Goal: Information Seeking & Learning: Learn about a topic

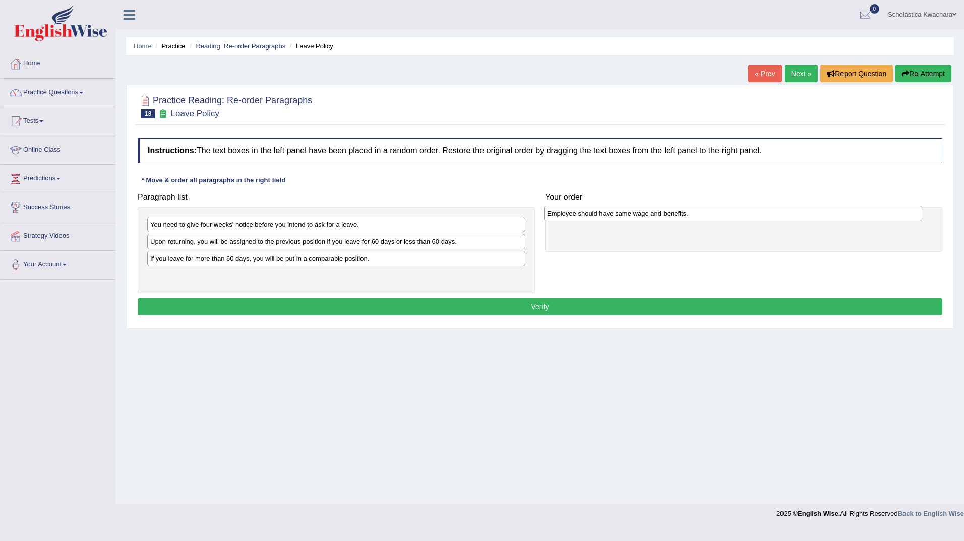
drag, startPoint x: 283, startPoint y: 260, endPoint x: 680, endPoint y: 215, distance: 399.2
click at [680, 215] on div "Employee should have same wage and benefits." at bounding box center [733, 214] width 378 height 16
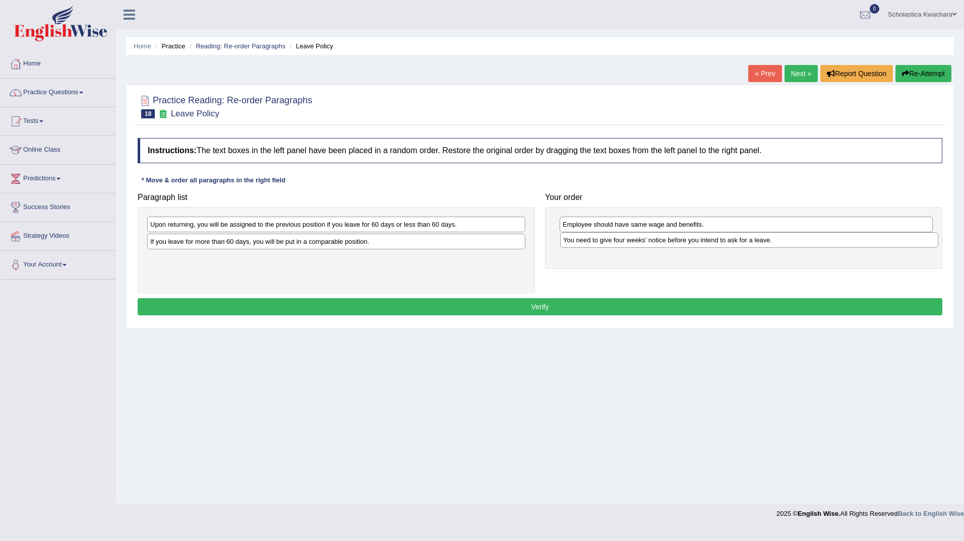
drag, startPoint x: 243, startPoint y: 222, endPoint x: 656, endPoint y: 237, distance: 413.1
click at [656, 237] on div "You need to give four weeks' notice before you intend to ask for a leave." at bounding box center [749, 240] width 378 height 16
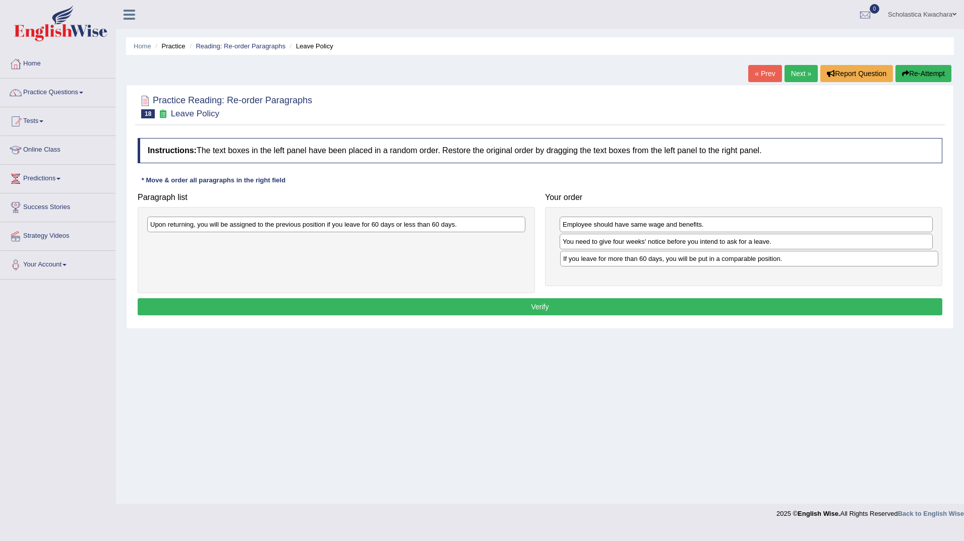
drag, startPoint x: 382, startPoint y: 243, endPoint x: 794, endPoint y: 261, distance: 413.1
click at [794, 261] on div "If you leave for more than 60 days, you will be put in a comparable position." at bounding box center [749, 259] width 378 height 16
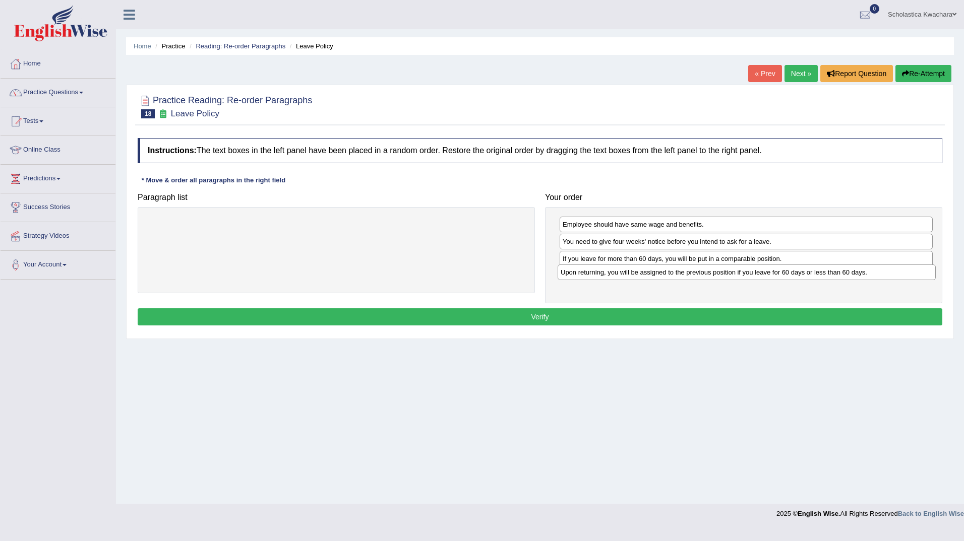
drag, startPoint x: 482, startPoint y: 227, endPoint x: 893, endPoint y: 275, distance: 413.0
click at [893, 275] on div "Upon returning, you will be assigned to the previous position if you leave for …" at bounding box center [746, 273] width 378 height 16
click at [669, 313] on button "Verify" at bounding box center [540, 316] width 804 height 17
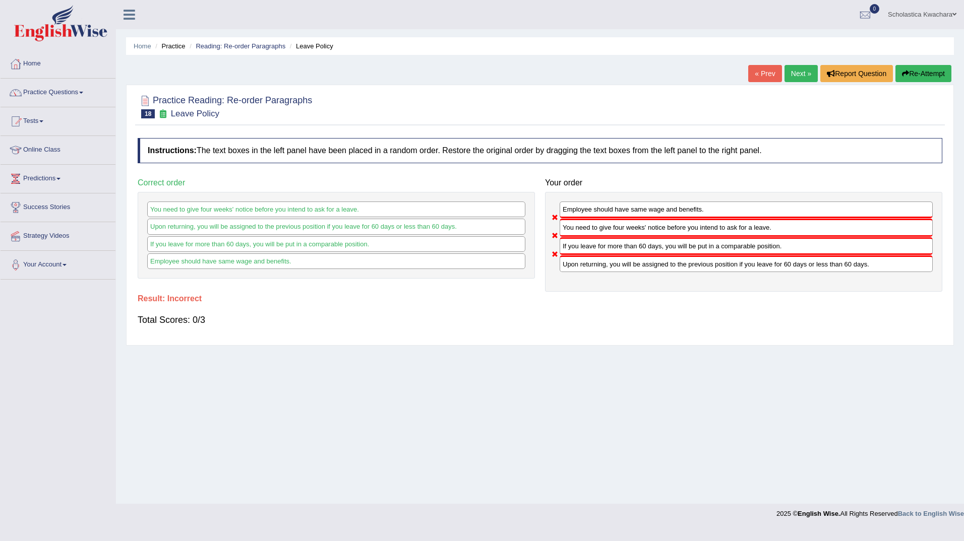
click at [798, 74] on link "Next »" at bounding box center [800, 73] width 33 height 17
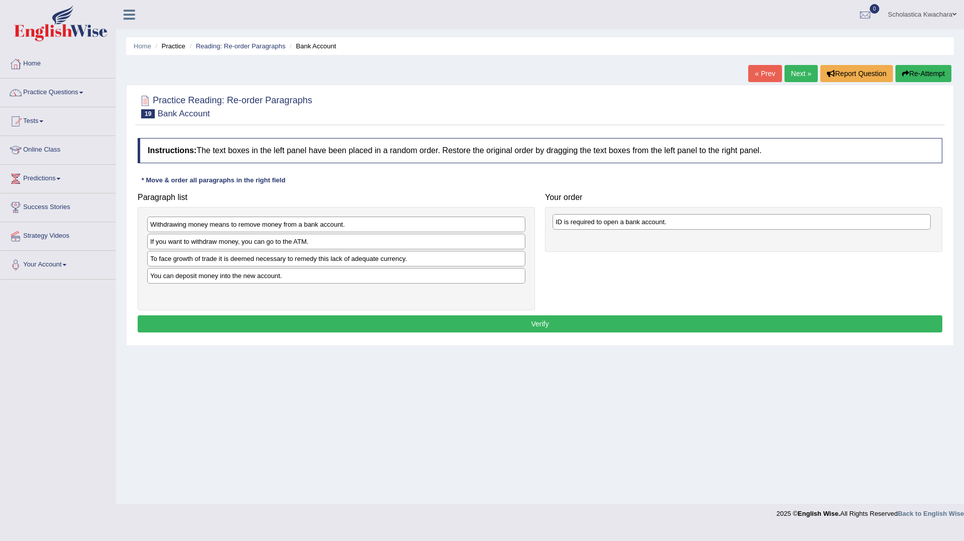
drag, startPoint x: 319, startPoint y: 241, endPoint x: 724, endPoint y: 222, distance: 405.7
click at [724, 222] on div "ID is required to open a bank account." at bounding box center [741, 222] width 378 height 16
drag, startPoint x: 220, startPoint y: 275, endPoint x: 632, endPoint y: 243, distance: 413.0
click at [632, 243] on div "You can deposit money into the new account." at bounding box center [748, 245] width 378 height 16
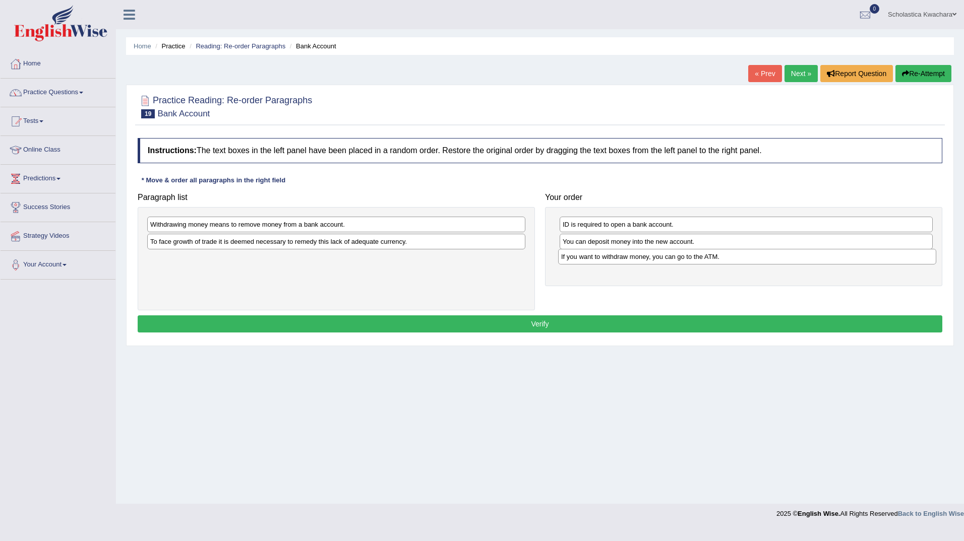
drag, startPoint x: 305, startPoint y: 245, endPoint x: 716, endPoint y: 260, distance: 410.5
click at [716, 260] on div "If you want to withdraw money, you can go to the ATM." at bounding box center [747, 257] width 378 height 16
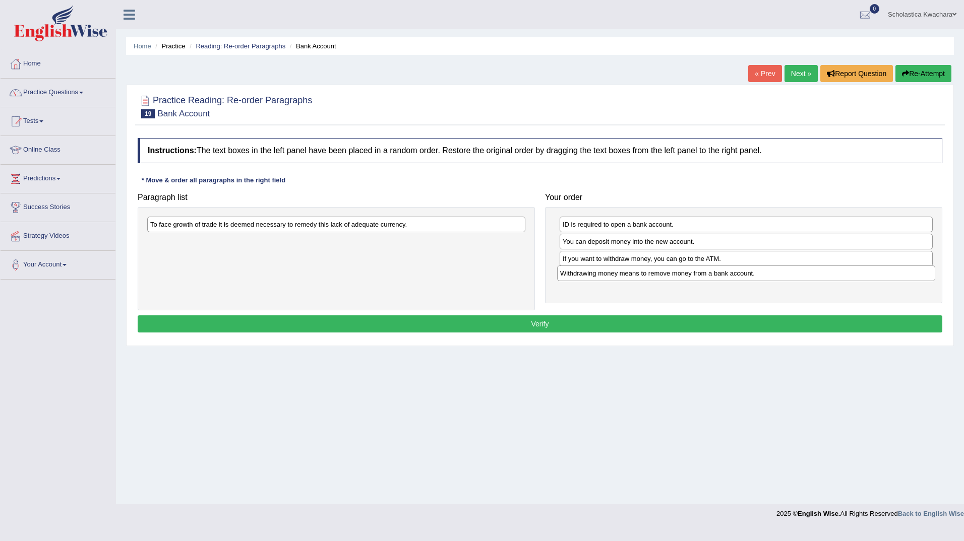
drag, startPoint x: 512, startPoint y: 223, endPoint x: 922, endPoint y: 272, distance: 412.7
click at [922, 272] on div "Withdrawing money means to remove money from a bank account." at bounding box center [746, 274] width 378 height 16
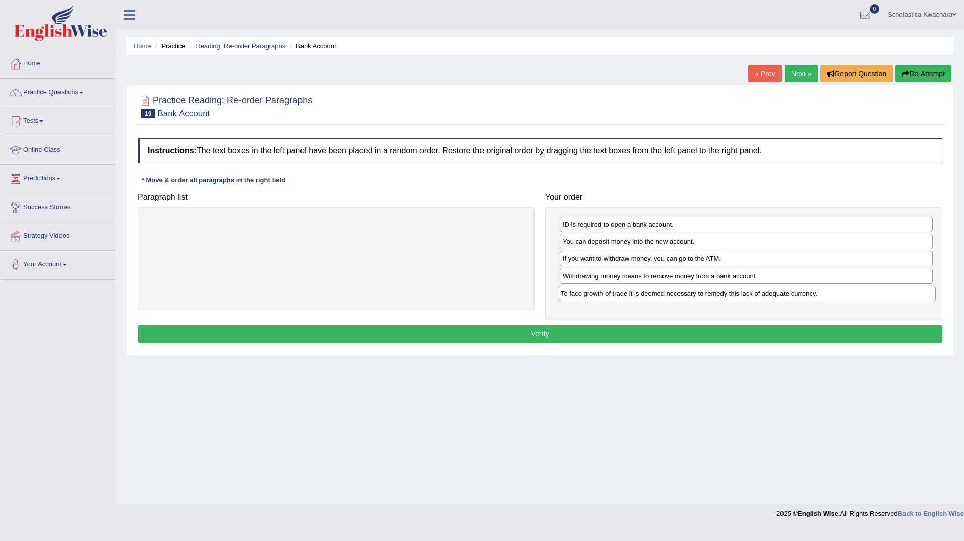
drag, startPoint x: 497, startPoint y: 225, endPoint x: 907, endPoint y: 294, distance: 416.0
click at [907, 294] on div "To face growth of trade it is deemed necessary to remedy this lack of adequate …" at bounding box center [746, 294] width 378 height 16
click at [716, 337] on button "Verify" at bounding box center [540, 334] width 804 height 17
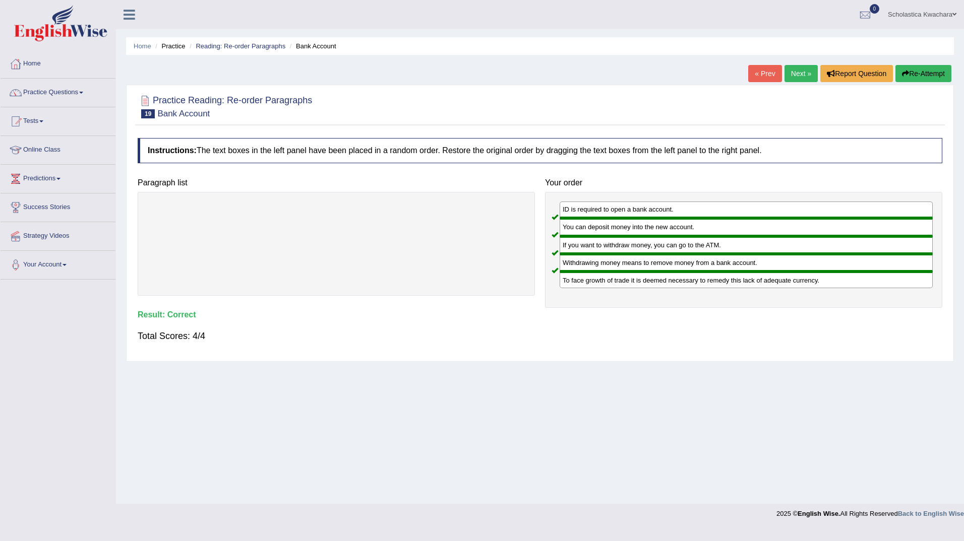
click at [795, 66] on link "Next »" at bounding box center [800, 73] width 33 height 17
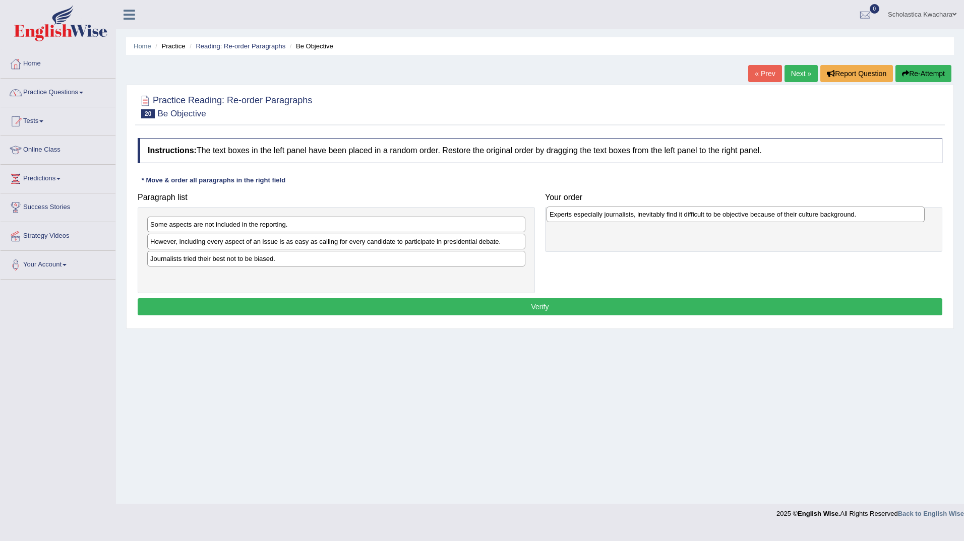
drag, startPoint x: 382, startPoint y: 223, endPoint x: 781, endPoint y: 213, distance: 399.3
click at [781, 213] on div "Experts especially journalists, inevitably find it difficult to be objective be…" at bounding box center [735, 215] width 378 height 16
click at [233, 244] on div "However, including every aspect of an issue is as easy as calling for every can…" at bounding box center [336, 242] width 378 height 16
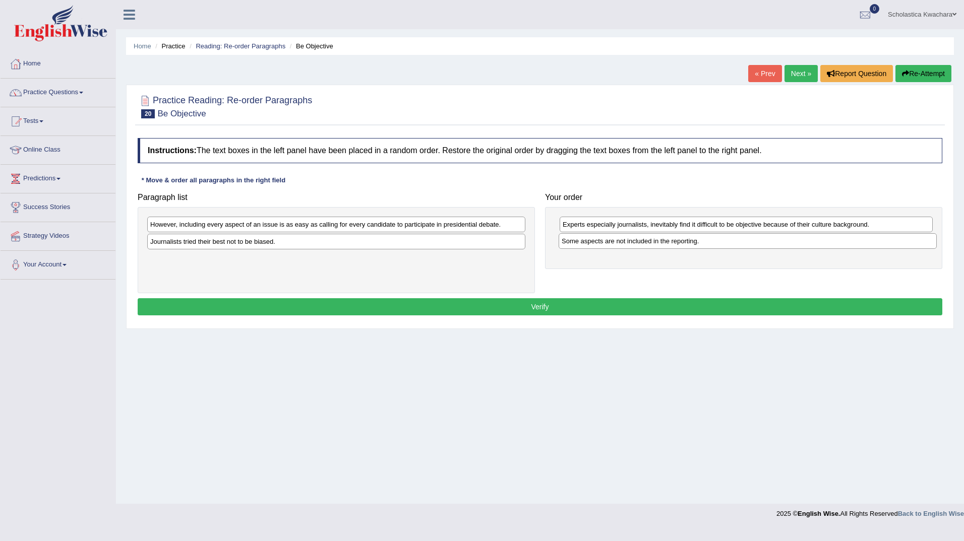
drag, startPoint x: 270, startPoint y: 223, endPoint x: 681, endPoint y: 239, distance: 411.6
click at [681, 239] on div "Some aspects are not included in the reporting." at bounding box center [747, 241] width 378 height 16
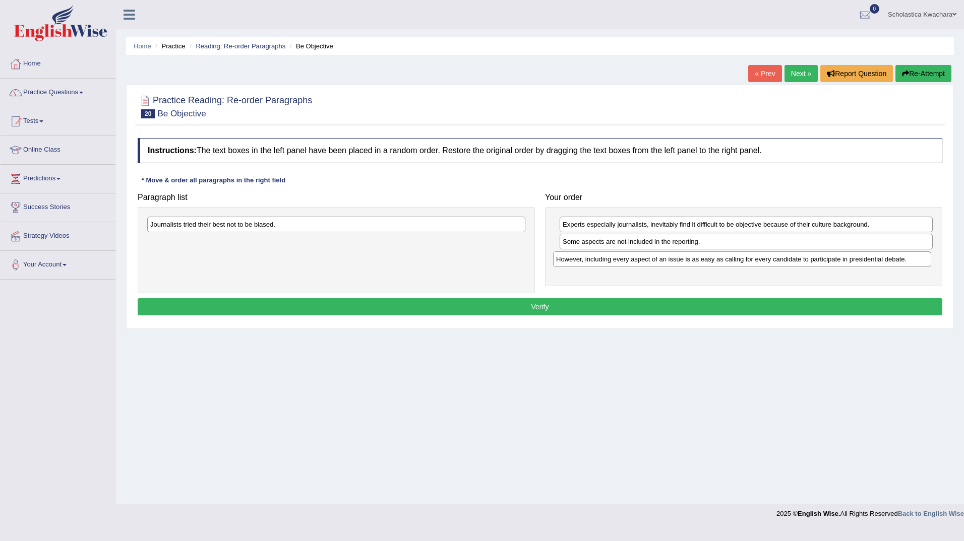
drag, startPoint x: 327, startPoint y: 225, endPoint x: 733, endPoint y: 259, distance: 407.2
click at [733, 259] on div "However, including every aspect of an issue is as easy as calling for every can…" at bounding box center [742, 259] width 378 height 16
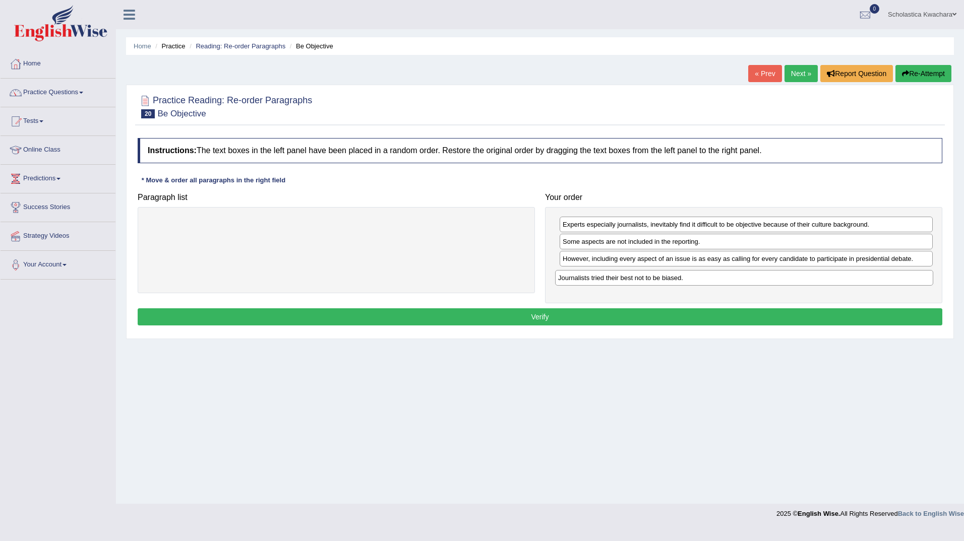
drag, startPoint x: 448, startPoint y: 224, endPoint x: 855, endPoint y: 277, distance: 411.2
click at [855, 277] on div "Journalists tried their best not to be biased." at bounding box center [744, 278] width 378 height 16
click at [698, 311] on button "Verify" at bounding box center [540, 316] width 804 height 17
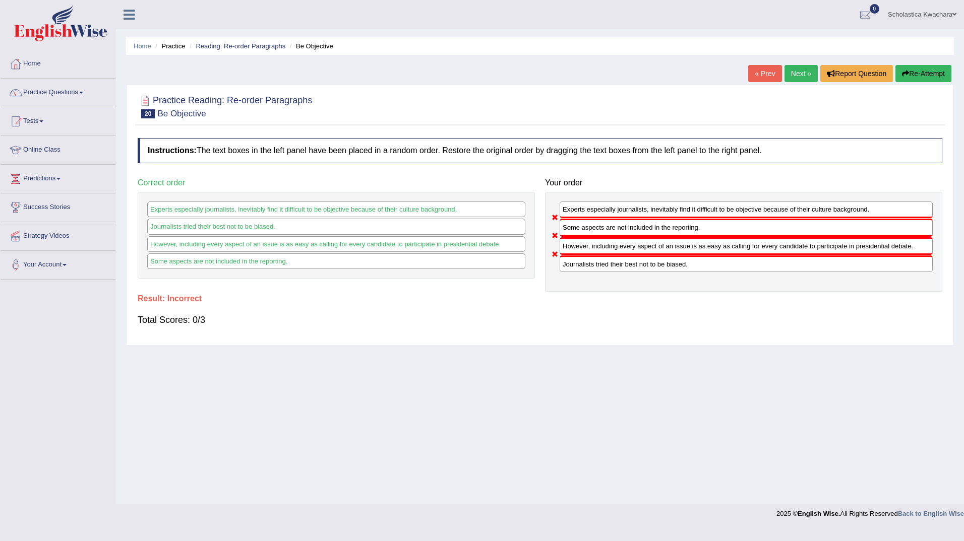
click at [795, 74] on link "Next »" at bounding box center [800, 73] width 33 height 17
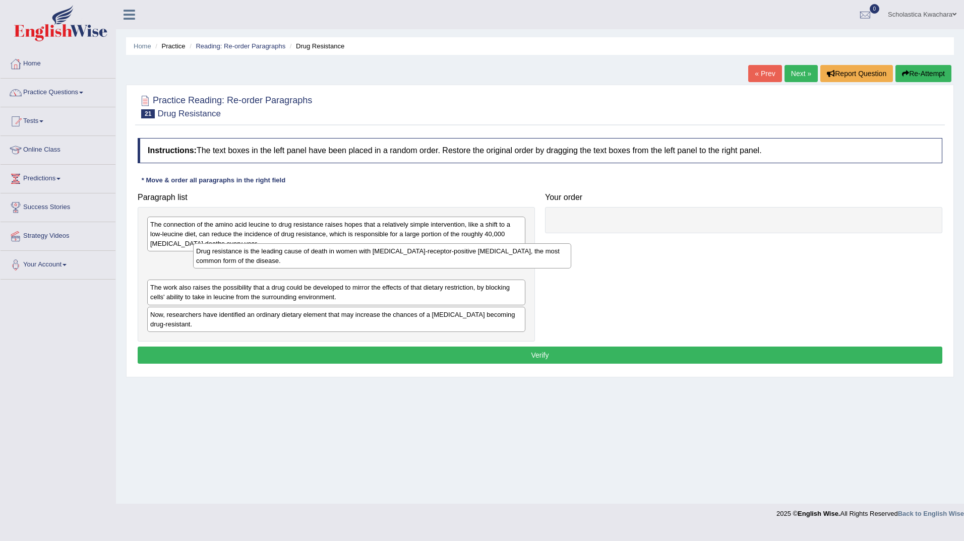
drag, startPoint x: 361, startPoint y: 262, endPoint x: 446, endPoint y: 242, distance: 86.8
click at [446, 243] on div "Drug resistance is the leading cause of death in women with estrogen-receptor-p…" at bounding box center [382, 255] width 378 height 25
drag, startPoint x: 485, startPoint y: 268, endPoint x: 538, endPoint y: 259, distance: 53.8
click at [538, 259] on div "Drug resistance is the leading cause of death in women with estrogen-receptor-p…" at bounding box center [363, 261] width 378 height 25
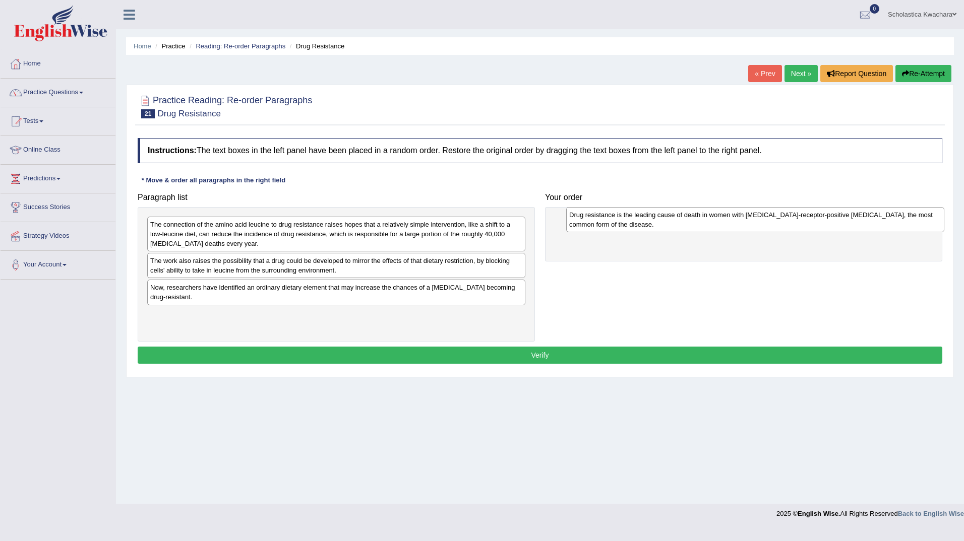
drag, startPoint x: 417, startPoint y: 268, endPoint x: 836, endPoint y: 222, distance: 421.3
click at [836, 222] on div "Drug resistance is the leading cause of death in women with estrogen-receptor-p…" at bounding box center [755, 219] width 378 height 25
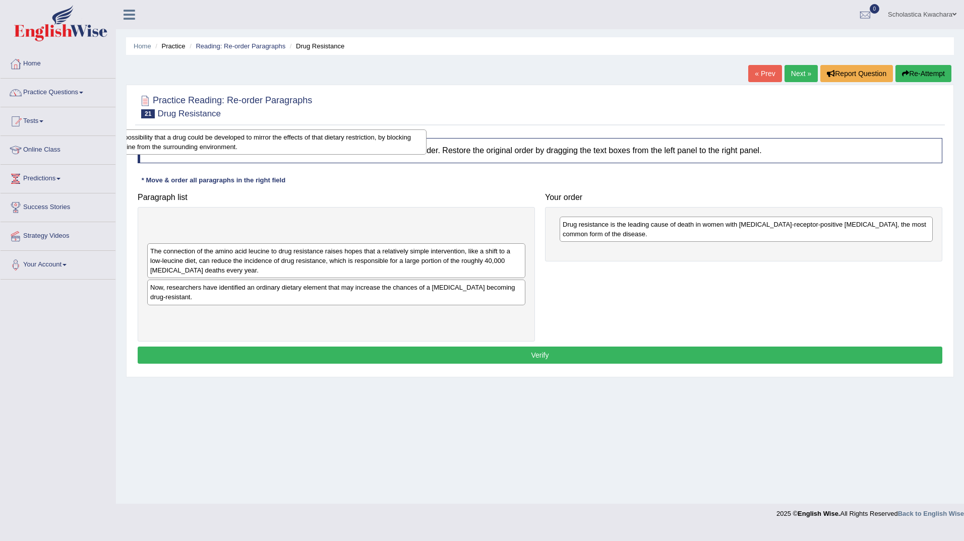
drag, startPoint x: 400, startPoint y: 268, endPoint x: 301, endPoint y: 132, distance: 168.2
click at [301, 132] on div "The work also raises the possibility that a drug could be developed to mirror t…" at bounding box center [237, 142] width 378 height 25
